Goal: Task Accomplishment & Management: Use online tool/utility

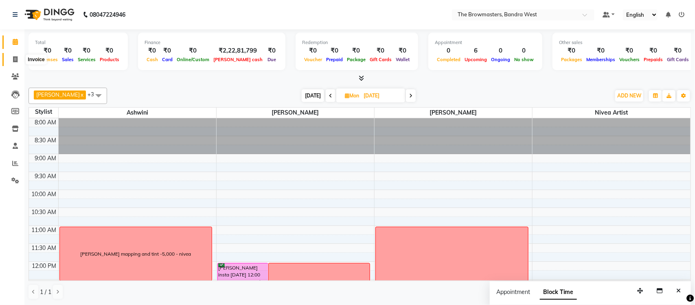
click at [16, 60] on icon at bounding box center [15, 59] width 4 height 6
select select "service"
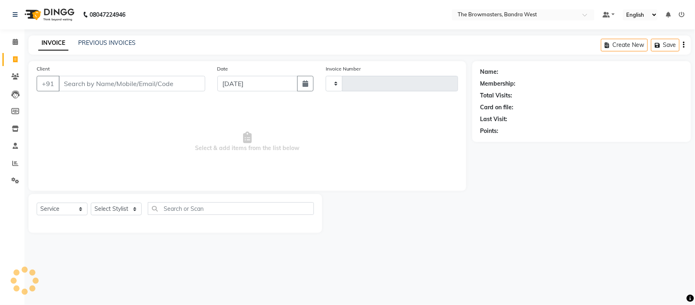
type input "2348"
select select "6949"
click at [111, 42] on link "PREVIOUS INVOICES" at bounding box center [106, 42] width 57 height 7
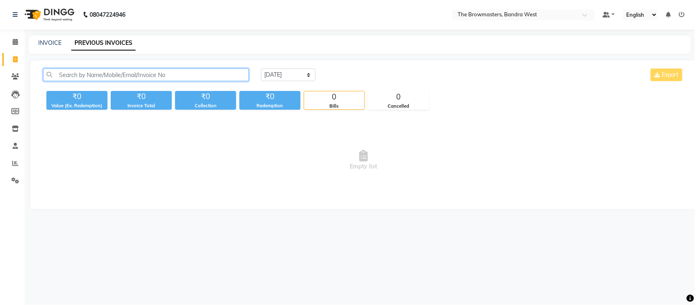
click at [112, 79] on input "text" at bounding box center [146, 74] width 206 height 13
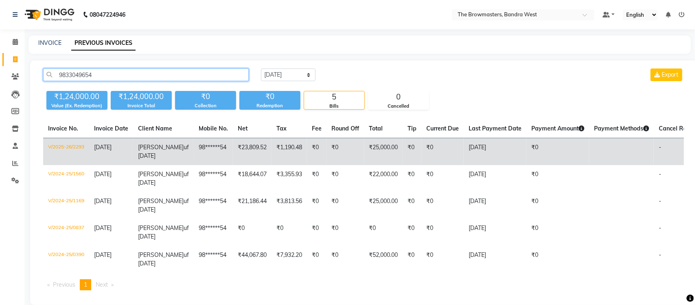
type input "9833049654"
click at [194, 152] on td "98******54" at bounding box center [213, 151] width 39 height 27
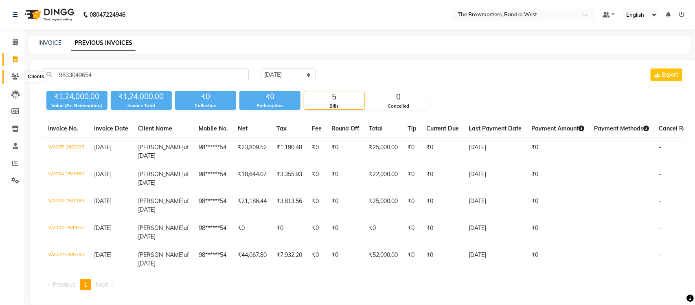
click at [15, 78] on icon at bounding box center [15, 76] width 8 height 6
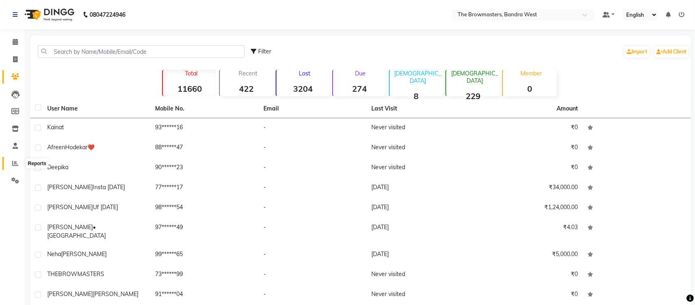
click at [10, 165] on span at bounding box center [15, 163] width 14 height 9
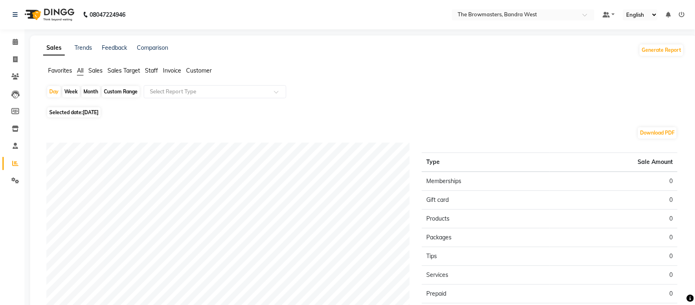
click at [92, 90] on div "Month" at bounding box center [90, 91] width 19 height 11
select select "10"
select select "2025"
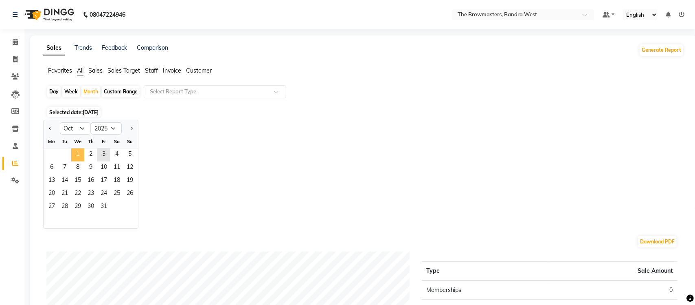
click at [77, 154] on span "1" at bounding box center [77, 154] width 13 height 13
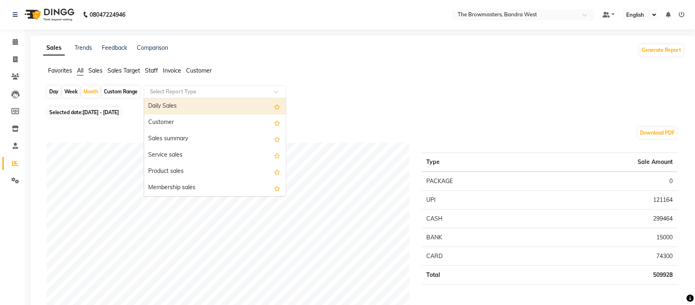
click at [169, 89] on input "text" at bounding box center [206, 92] width 117 height 8
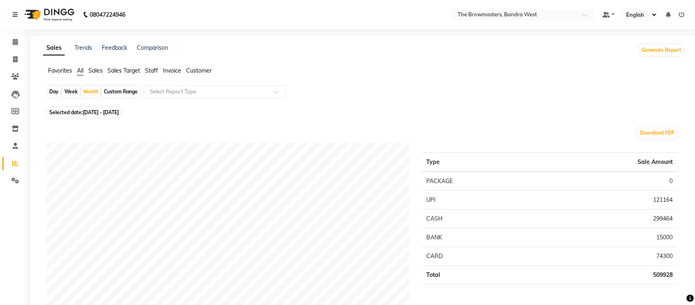
click at [150, 69] on span "Staff" at bounding box center [151, 70] width 13 height 7
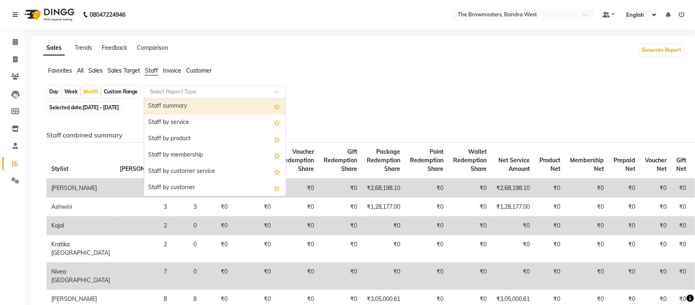
click at [185, 93] on input "text" at bounding box center [206, 92] width 117 height 8
type input "red"
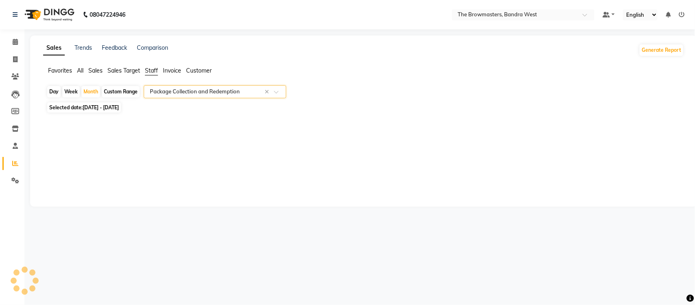
select select "full_report"
select select "csv"
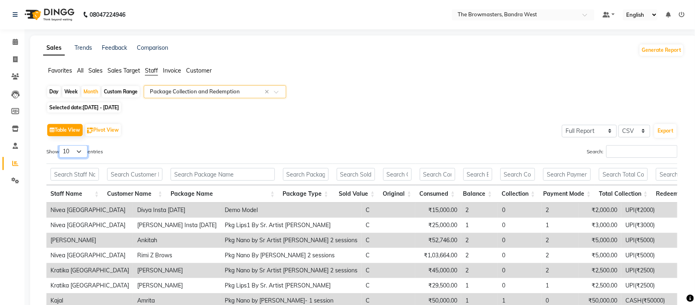
click at [73, 146] on select "10 25 50 100" at bounding box center [73, 151] width 29 height 13
select select "100"
click at [60, 145] on select "10 25 50 100" at bounding box center [73, 151] width 29 height 13
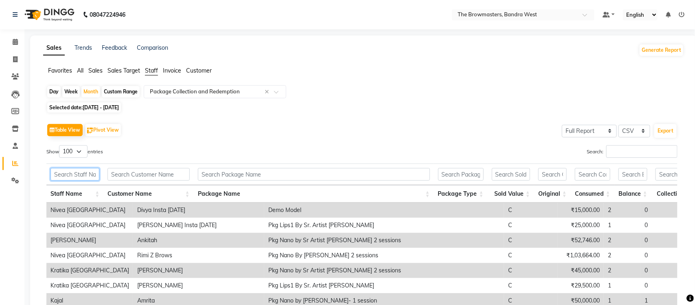
click at [73, 172] on input "text" at bounding box center [75, 174] width 49 height 13
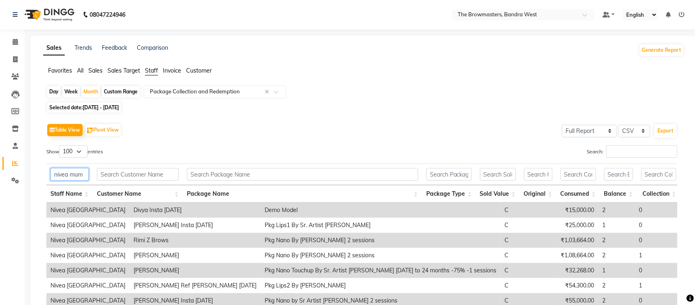
scroll to position [81, 0]
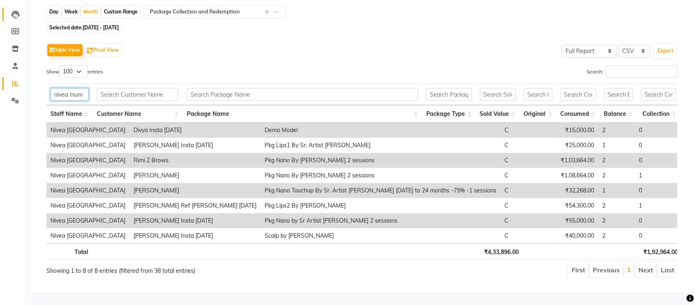
type input "nivea mum"
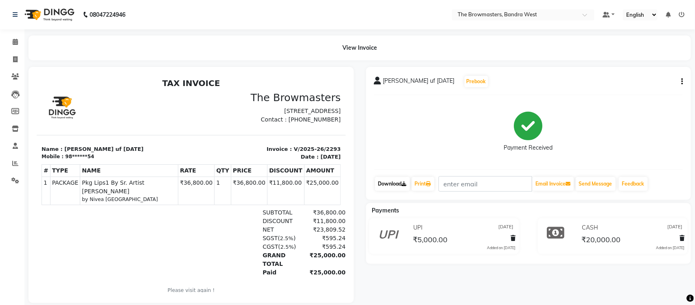
click at [385, 185] on link "Download" at bounding box center [392, 184] width 35 height 14
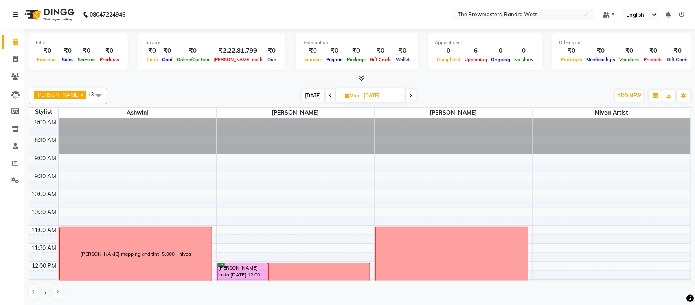
click at [320, 97] on span "Today" at bounding box center [313, 95] width 22 height 13
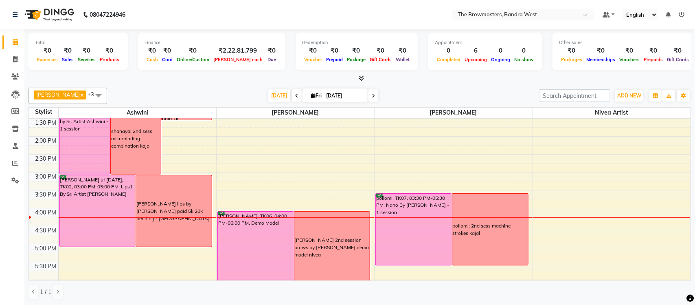
scroll to position [233, 0]
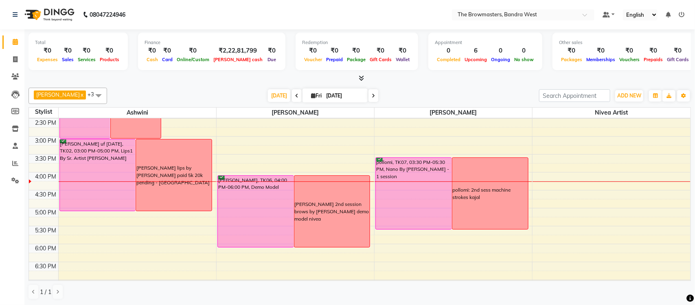
click at [374, 96] on span at bounding box center [374, 95] width 10 height 13
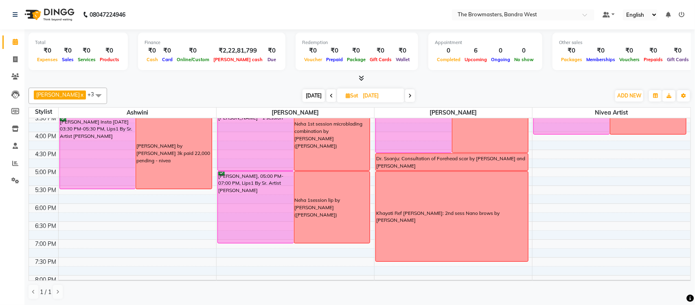
scroll to position [265, 0]
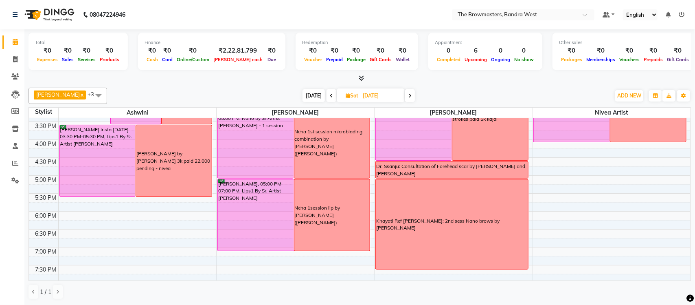
click at [334, 97] on span at bounding box center [332, 95] width 10 height 13
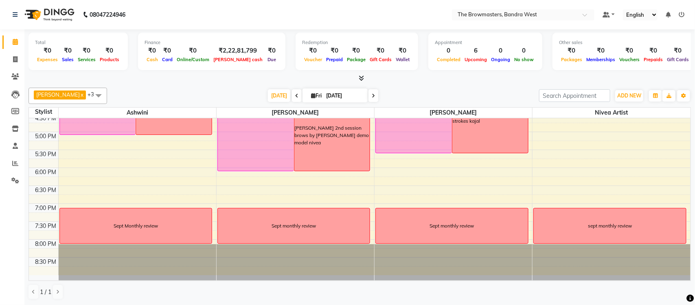
scroll to position [299, 0]
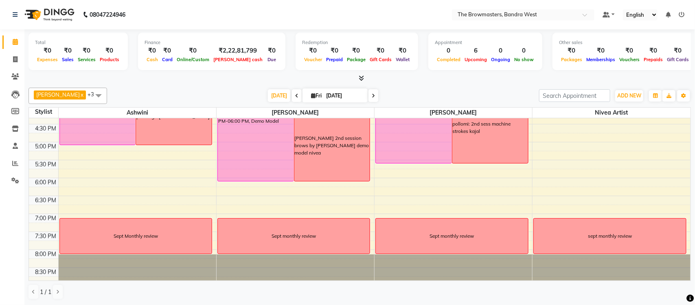
click at [369, 97] on span at bounding box center [374, 95] width 10 height 13
type input "04-10-2025"
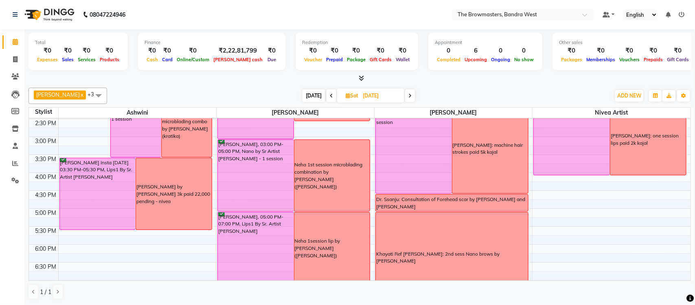
scroll to position [225, 0]
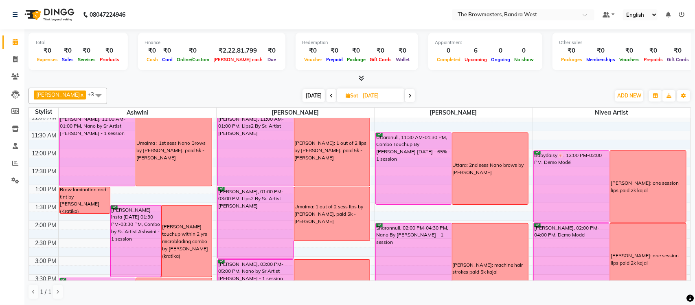
drag, startPoint x: 130, startPoint y: 183, endPoint x: 132, endPoint y: 190, distance: 8.0
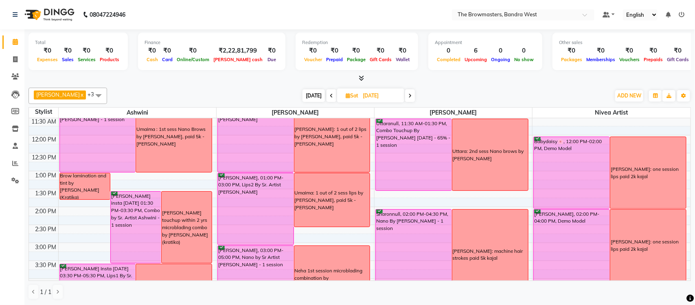
scroll to position [128, 0]
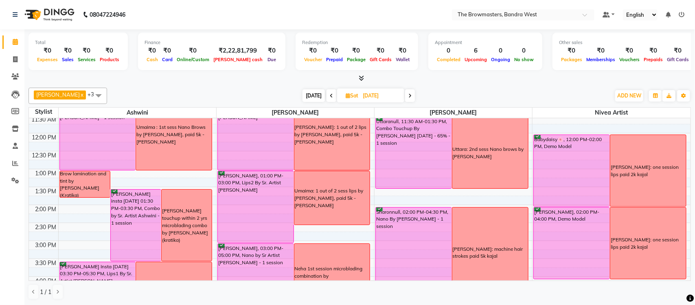
click at [316, 92] on span "[DATE]" at bounding box center [314, 95] width 22 height 13
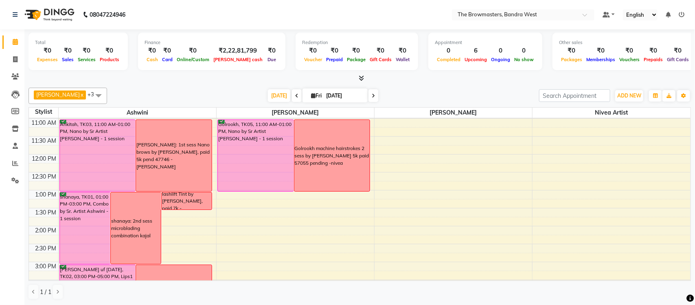
scroll to position [113, 0]
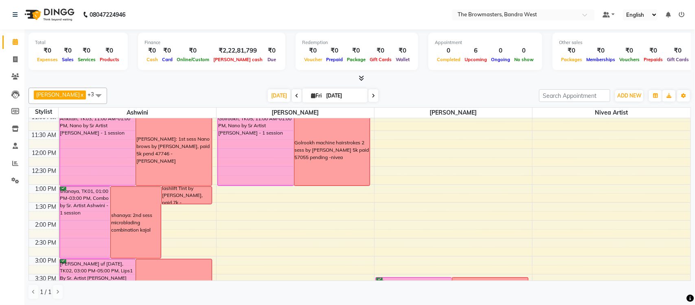
click at [373, 99] on span at bounding box center [374, 95] width 10 height 13
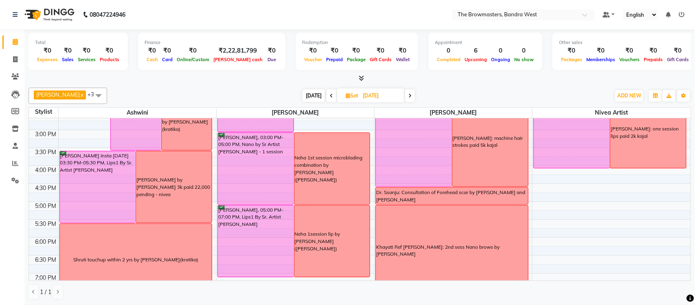
scroll to position [309, 0]
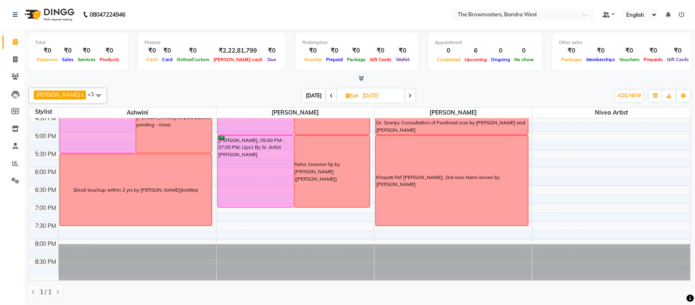
click at [319, 98] on span "[DATE]" at bounding box center [314, 95] width 22 height 13
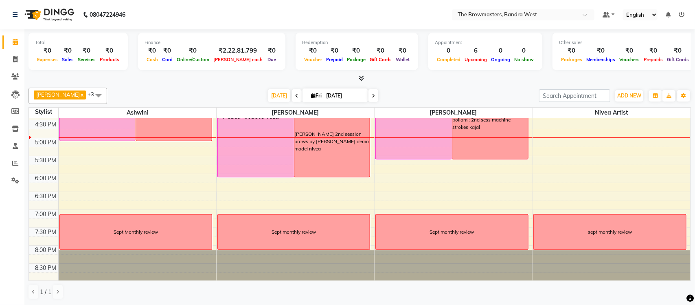
scroll to position [306, 0]
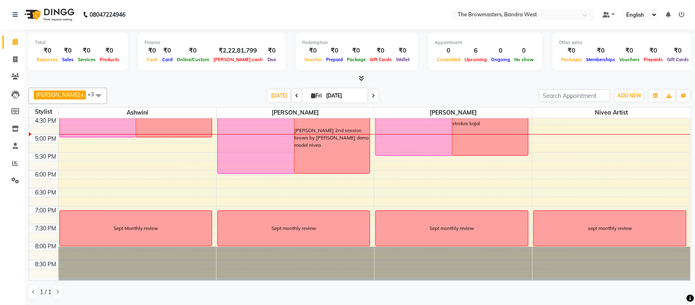
click at [369, 95] on span at bounding box center [374, 95] width 10 height 13
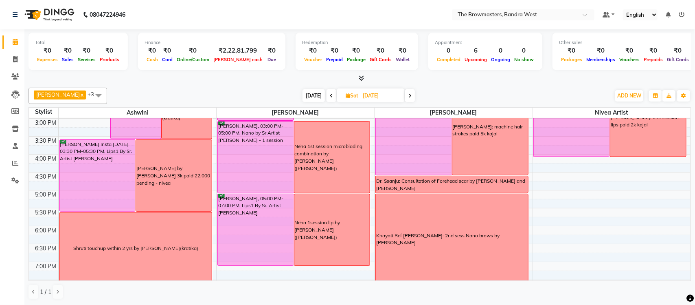
scroll to position [245, 0]
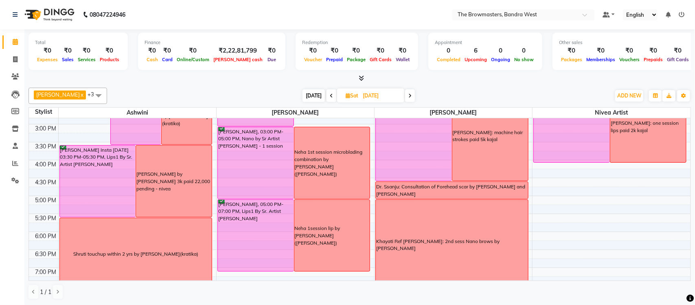
click at [414, 96] on span at bounding box center [410, 95] width 10 height 13
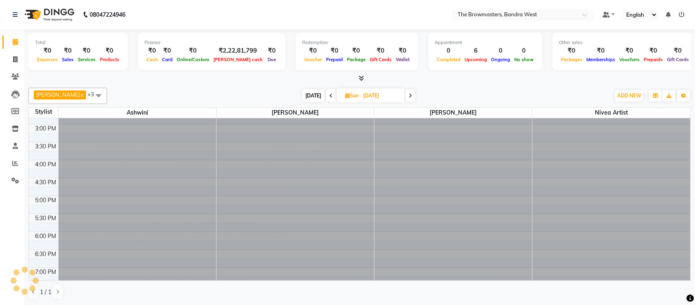
scroll to position [0, 0]
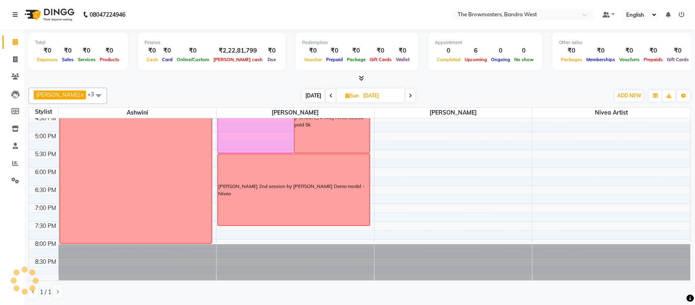
click at [414, 96] on span at bounding box center [411, 95] width 10 height 13
type input "[DATE]"
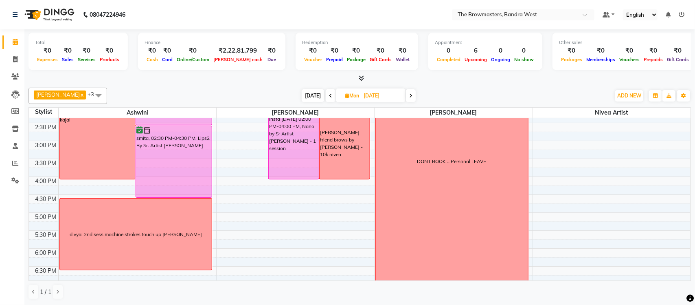
scroll to position [244, 0]
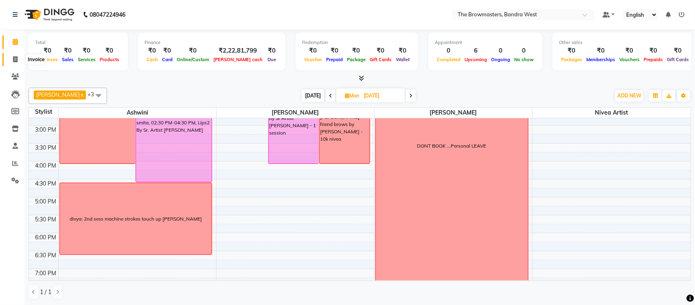
click at [13, 61] on icon at bounding box center [15, 59] width 4 height 6
select select "service"
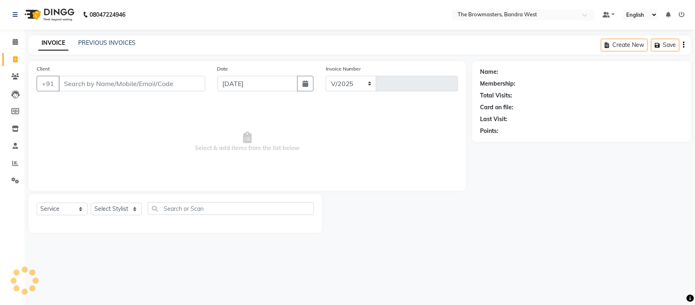
select select "6949"
type input "2349"
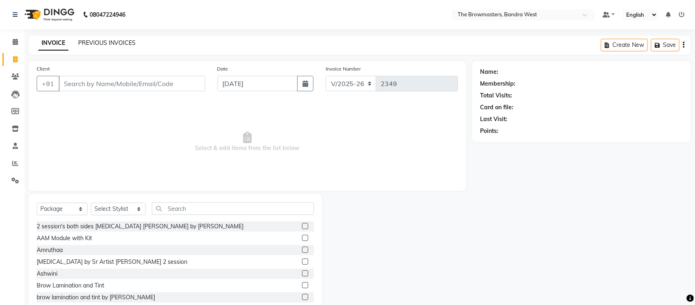
click at [114, 39] on link "PREVIOUS INVOICES" at bounding box center [106, 42] width 57 height 7
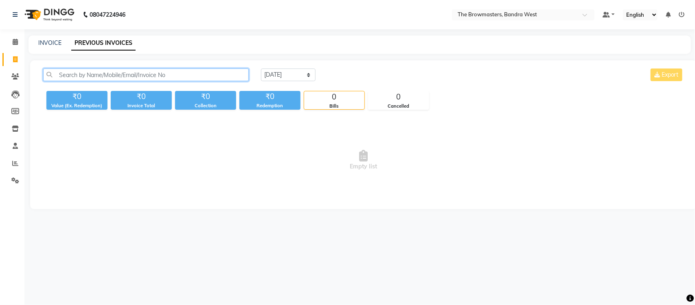
click at [142, 77] on input "text" at bounding box center [146, 74] width 206 height 13
paste input "919624074545"
type input "9624074545"
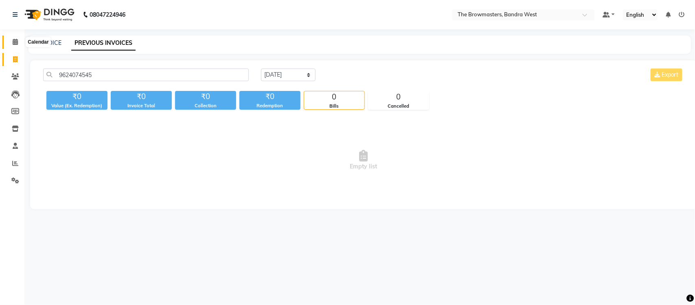
click at [14, 46] on span at bounding box center [15, 41] width 14 height 9
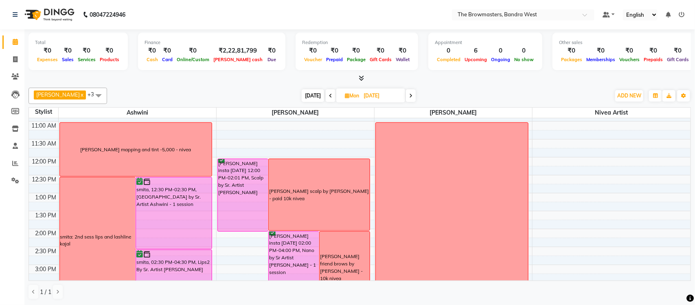
scroll to position [114, 0]
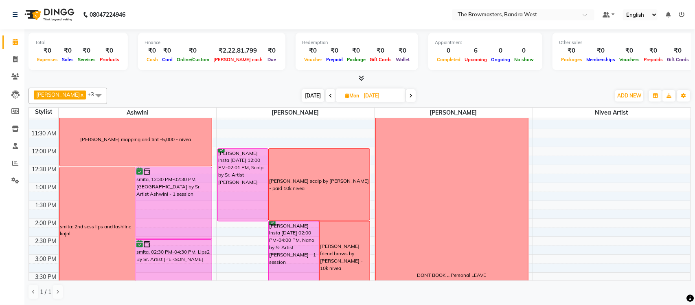
click at [312, 93] on span "[DATE]" at bounding box center [313, 95] width 22 height 13
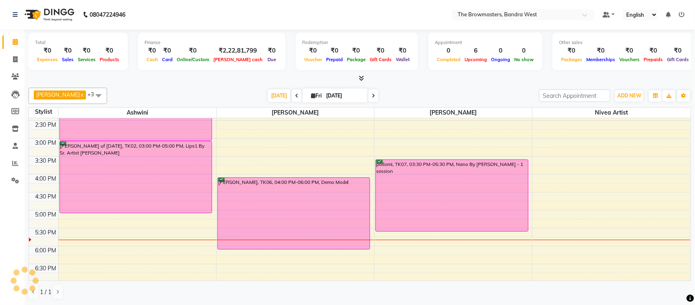
scroll to position [132, 0]
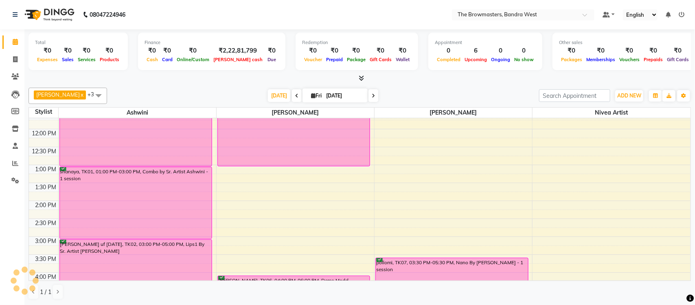
click at [373, 99] on span at bounding box center [374, 95] width 10 height 13
type input "04-10-2025"
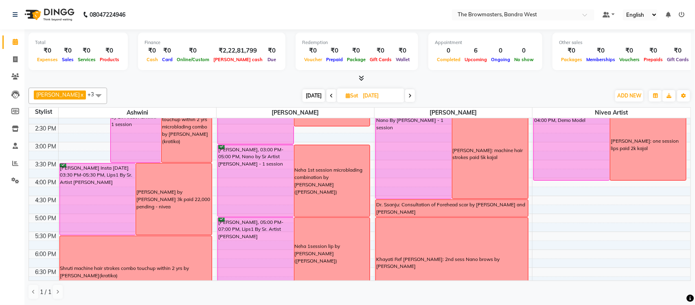
scroll to position [249, 0]
